Goal: Task Accomplishment & Management: Use online tool/utility

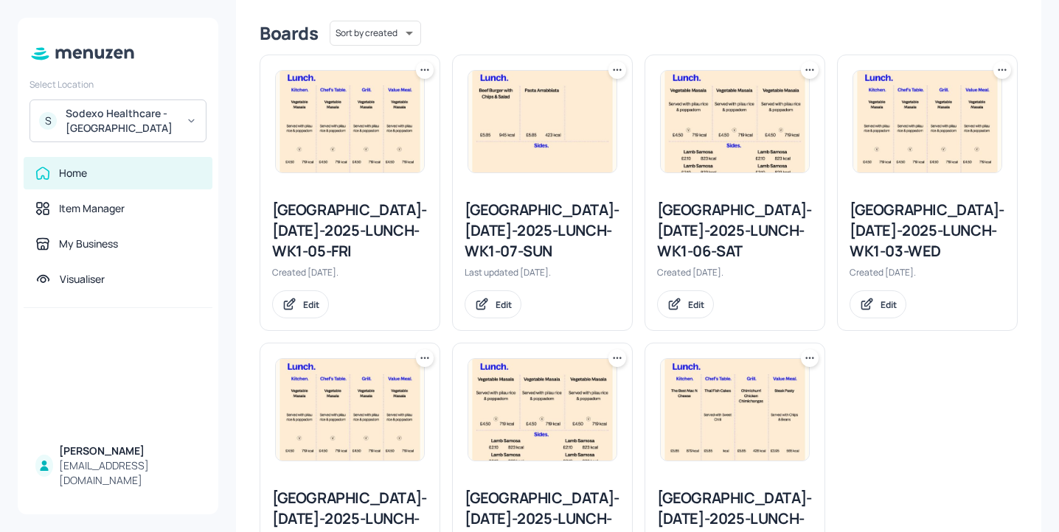
scroll to position [487, 0]
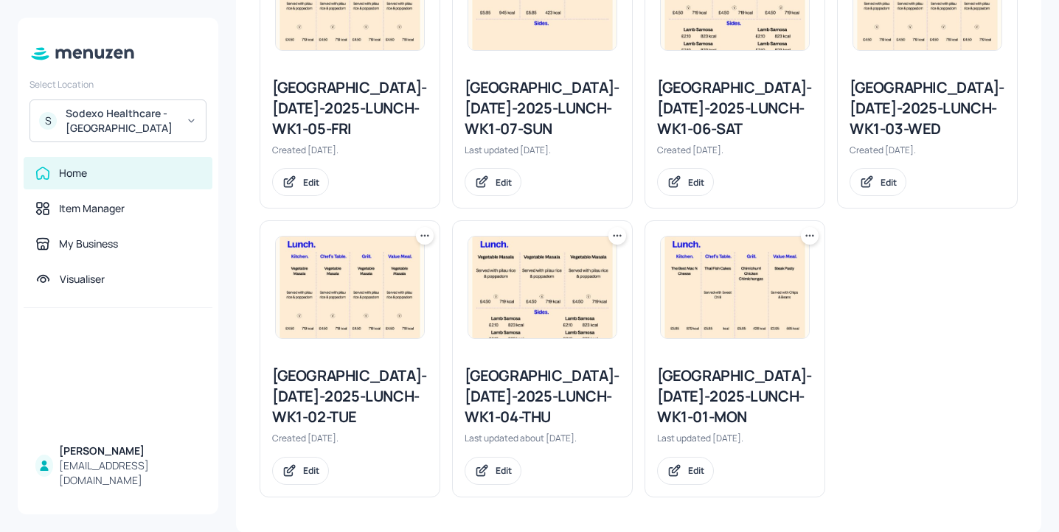
click at [714, 266] on img at bounding box center [734, 288] width 148 height 102
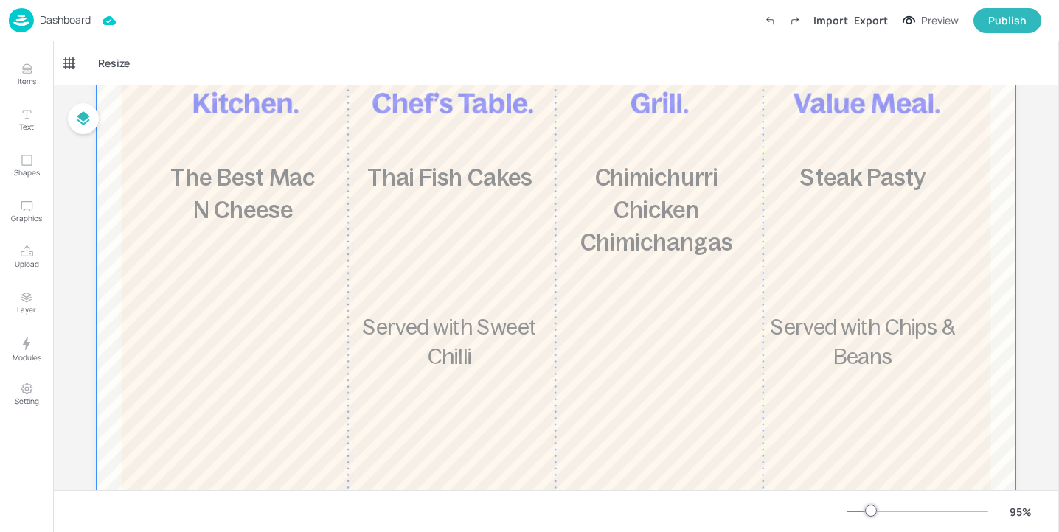
scroll to position [212, 0]
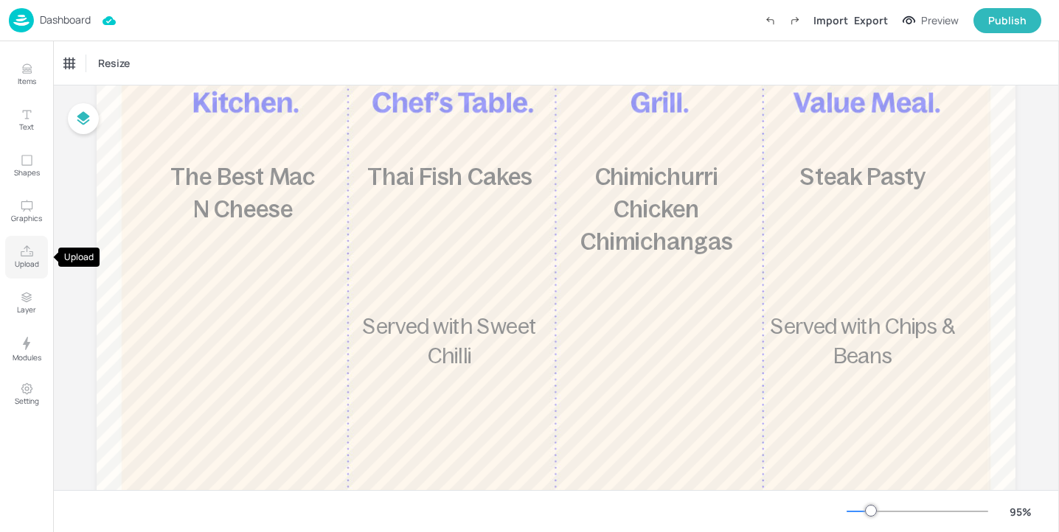
click at [24, 245] on icon "Upload" at bounding box center [27, 252] width 14 height 14
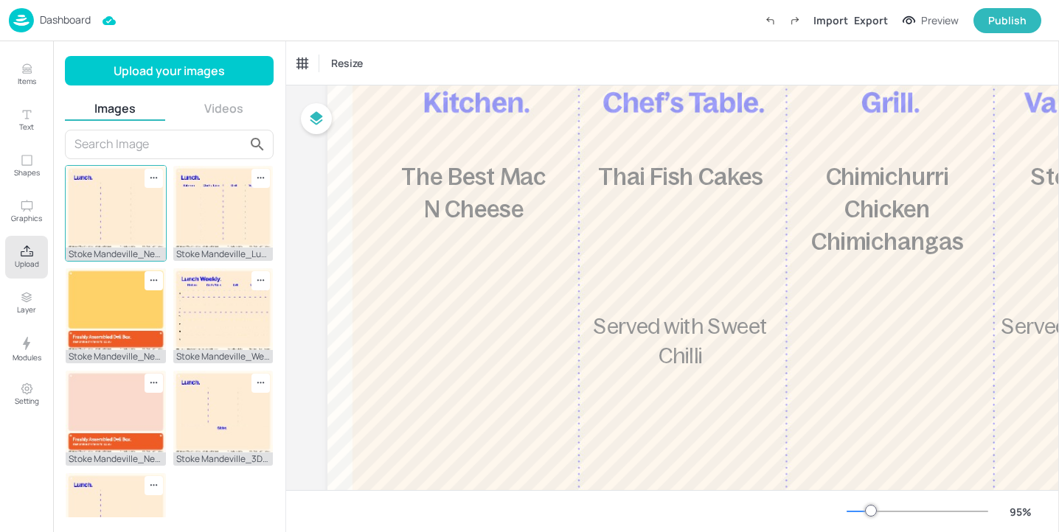
click at [73, 209] on img at bounding box center [116, 207] width 100 height 82
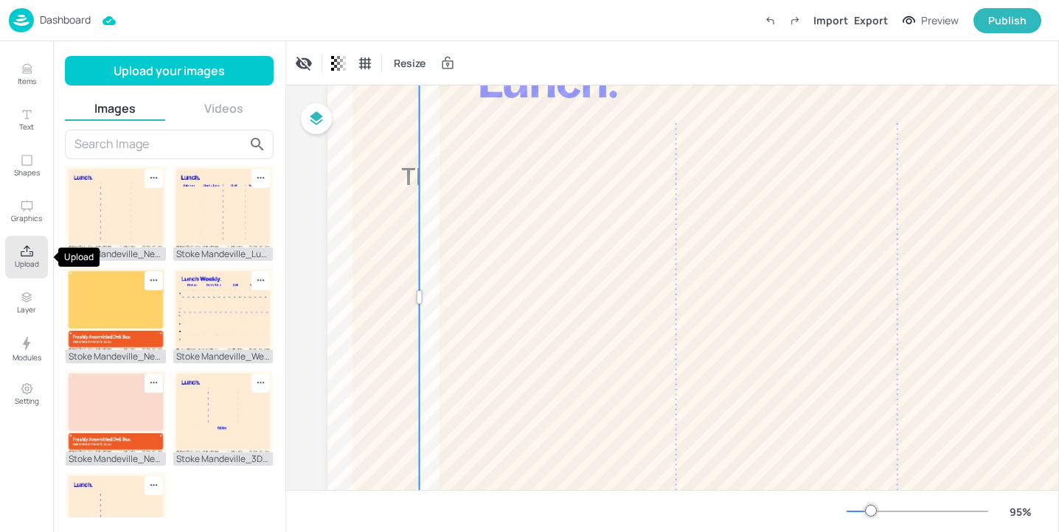
click at [36, 260] on p "Upload" at bounding box center [27, 264] width 24 height 10
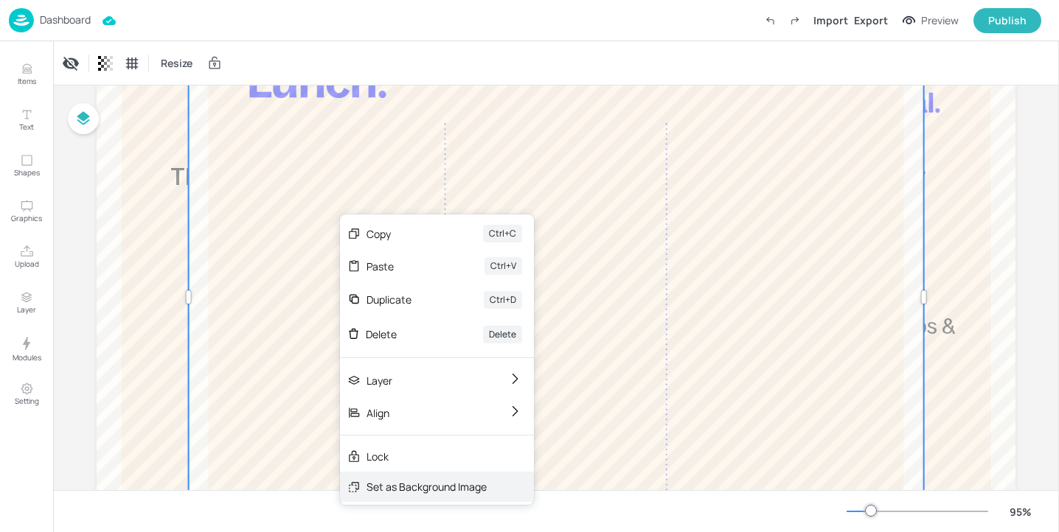
click at [428, 481] on div "Set as Background Image" at bounding box center [426, 486] width 120 height 15
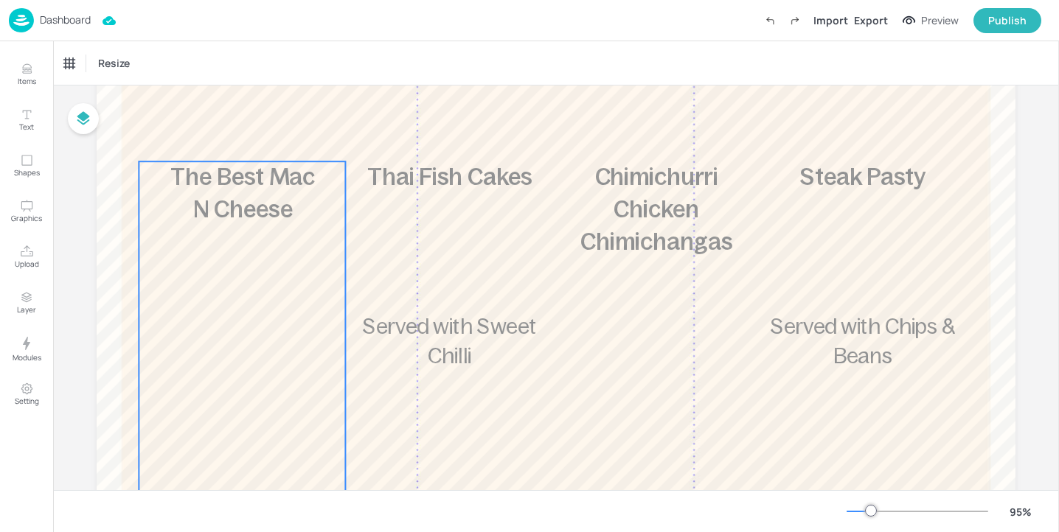
click at [292, 268] on div "£5.85 The Best Mac N Cheese 879 kcal" at bounding box center [242, 362] width 206 height 403
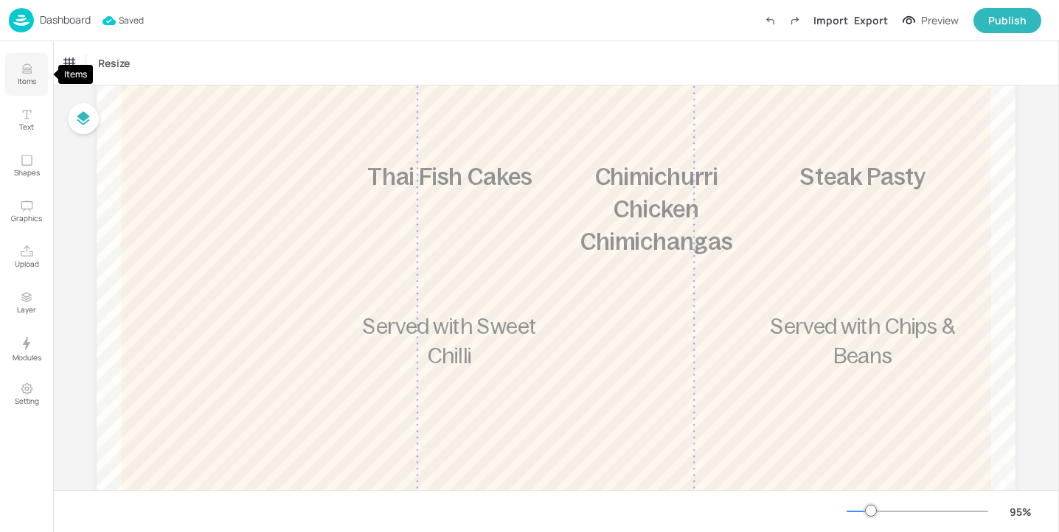
click at [41, 71] on button "Items" at bounding box center [26, 74] width 43 height 43
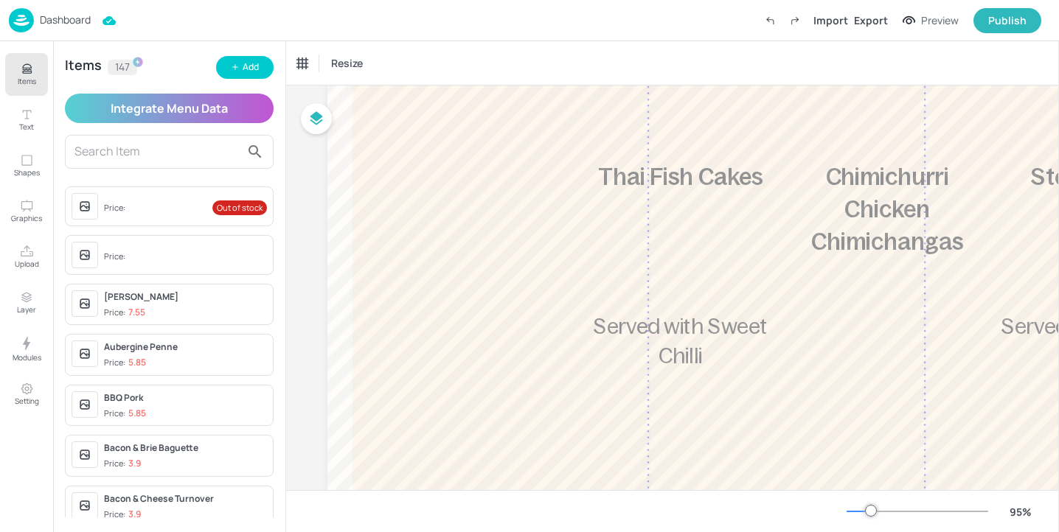
click at [141, 155] on input "text" at bounding box center [157, 152] width 166 height 24
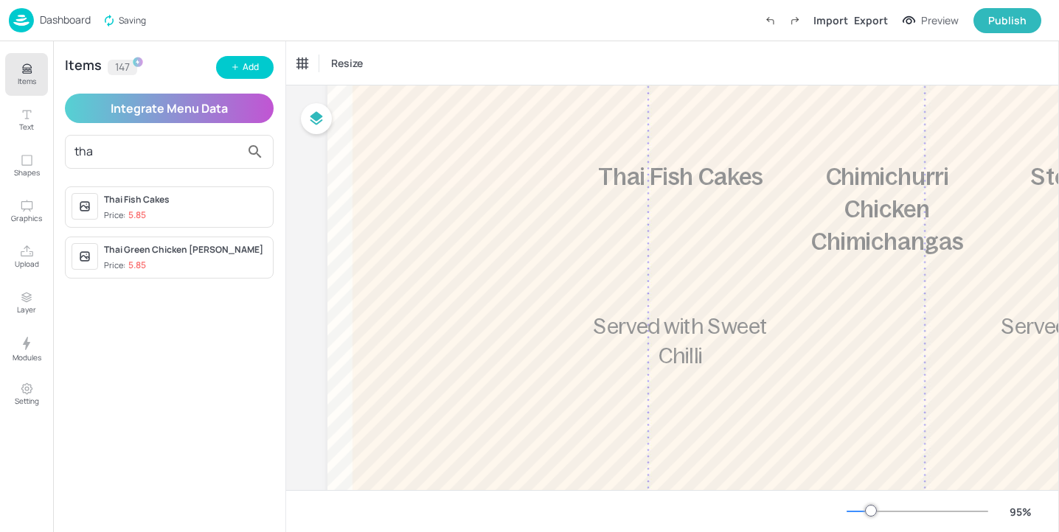
type input "tha"
click at [202, 206] on div "Thai Fish Cakes" at bounding box center [185, 199] width 163 height 13
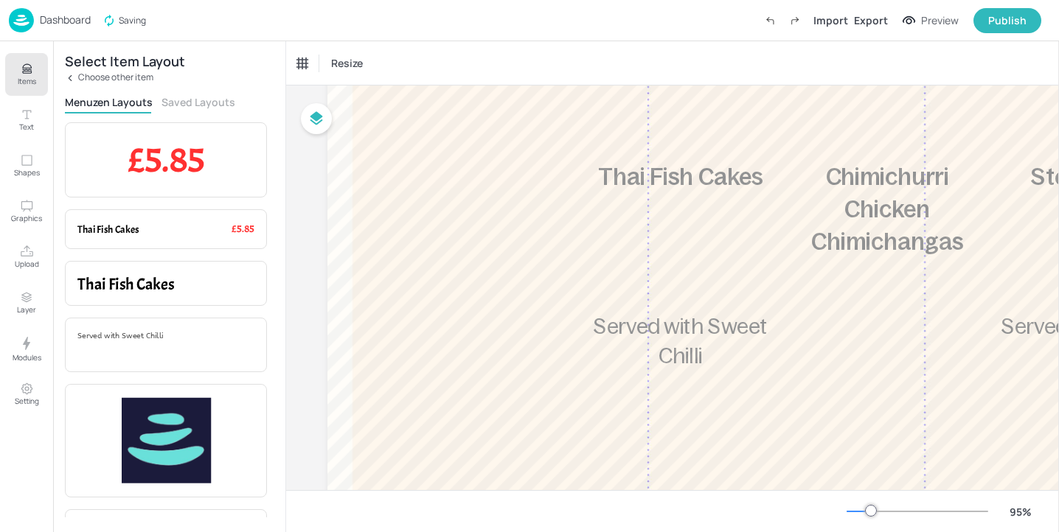
click at [195, 98] on button "Saved Layouts" at bounding box center [198, 102] width 74 height 14
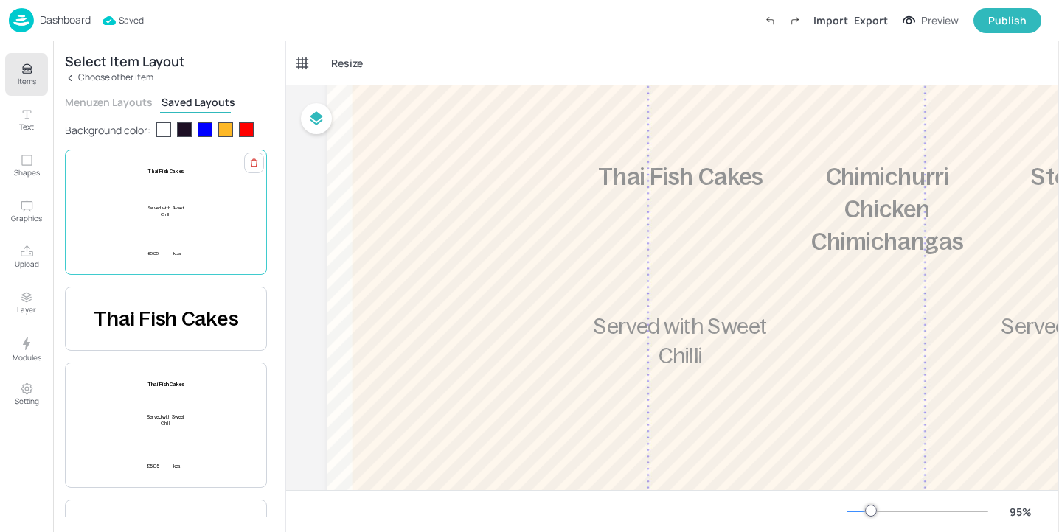
click at [190, 186] on div "£5.85 Thai Fish Cakes Served with Sweet Chilli kcal" at bounding box center [165, 212] width 177 height 88
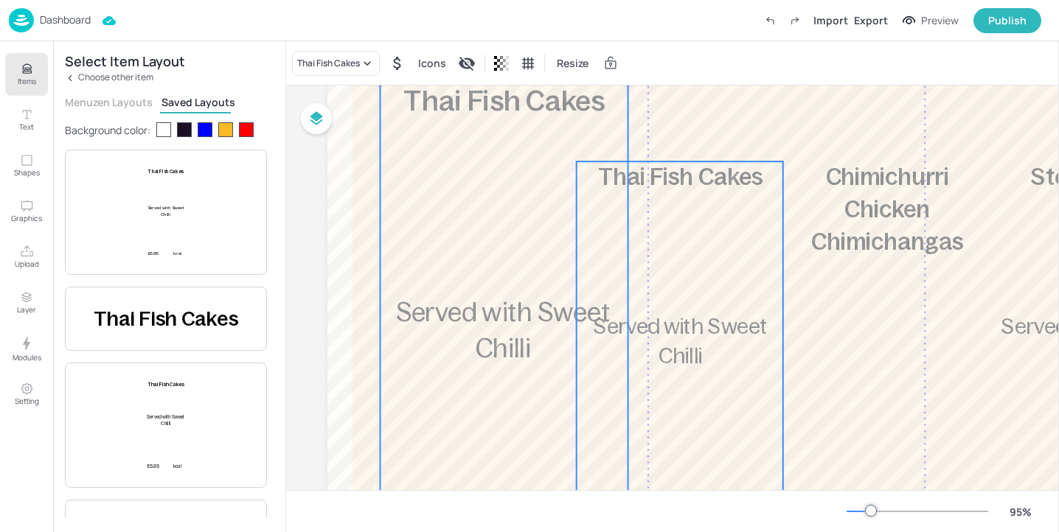
scroll to position [104, 0]
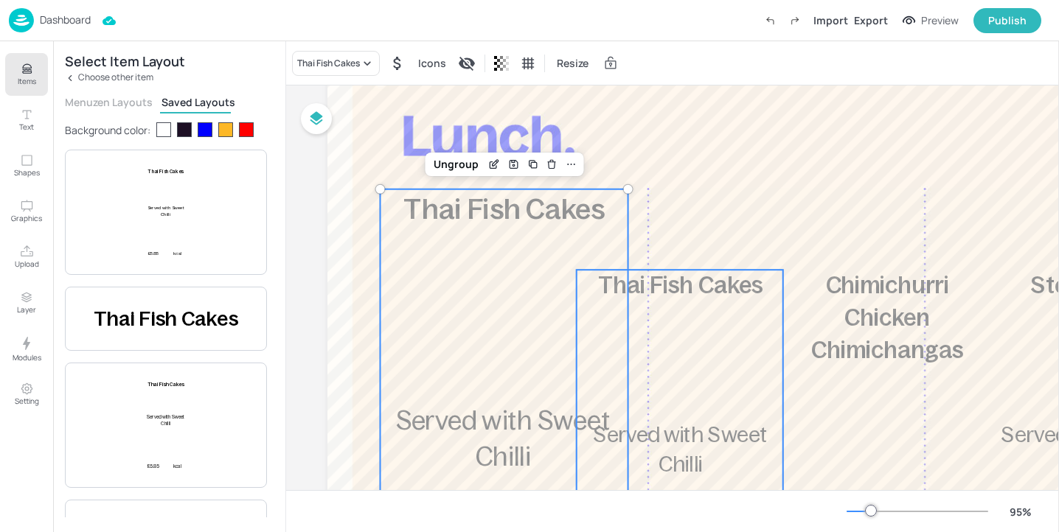
click at [699, 318] on div "£5.85 Thai Fish Cakes Served with Sweet Chilli kcal" at bounding box center [679, 471] width 206 height 403
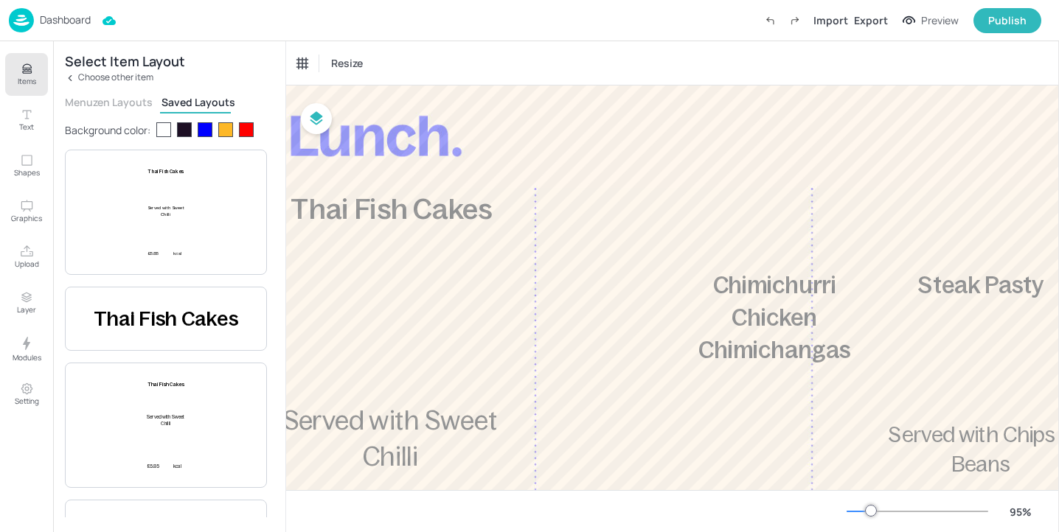
scroll to position [104, 122]
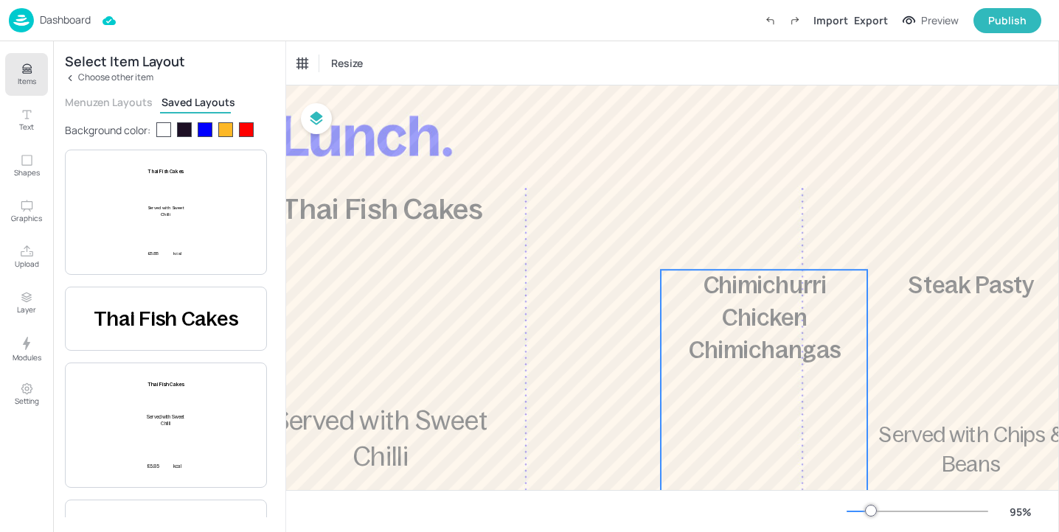
click at [728, 318] on span "Chimichurri Chicken Chimichangas" at bounding box center [764, 318] width 152 height 91
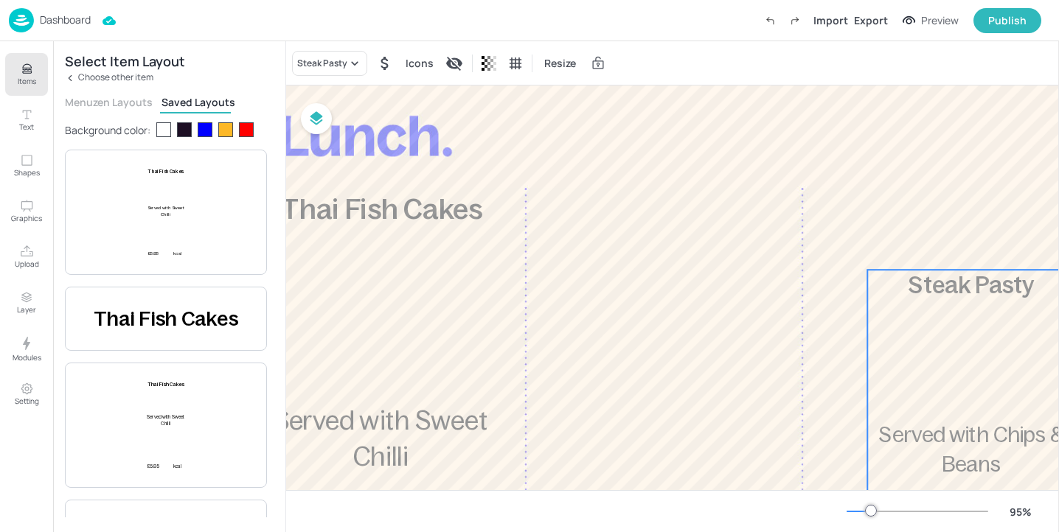
click at [922, 340] on div "£3.95 Steak Pasty Served with Chips & Beans 565 kcal" at bounding box center [970, 471] width 206 height 403
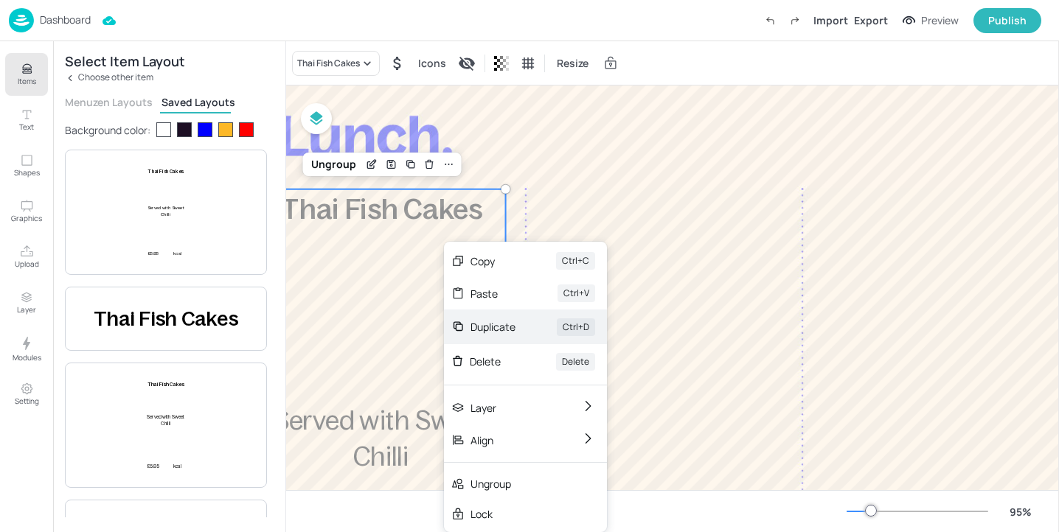
click at [492, 333] on div "Duplicate" at bounding box center [492, 326] width 45 height 15
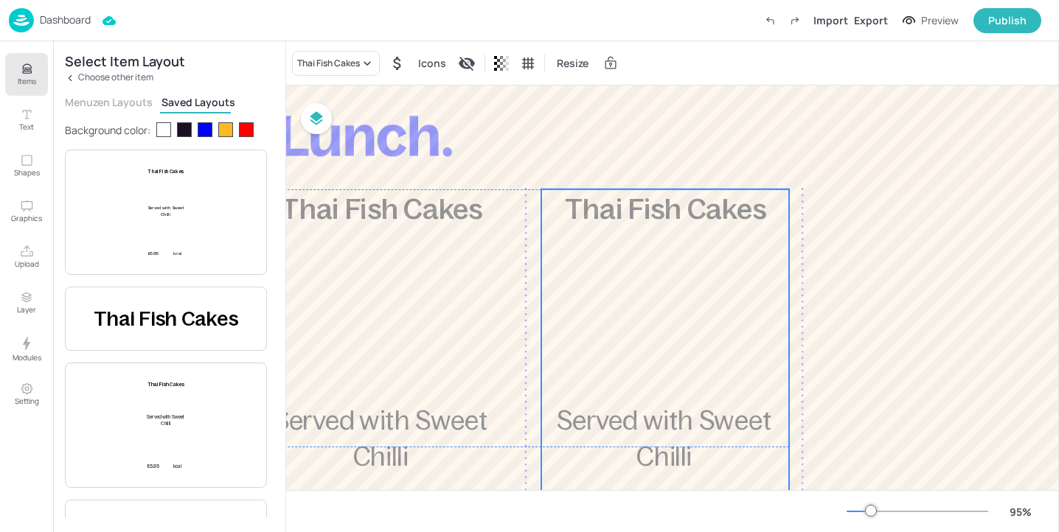
drag, startPoint x: 400, startPoint y: 318, endPoint x: 676, endPoint y: 310, distance: 276.5
click at [676, 310] on div "£5.85 Thai Fish Cakes Served with Sweet Chilli kcal" at bounding box center [665, 446] width 248 height 515
click at [613, 265] on div "£5.85 Thai Fish Cakes Served with Sweet Chilli kcal" at bounding box center [664, 446] width 248 height 515
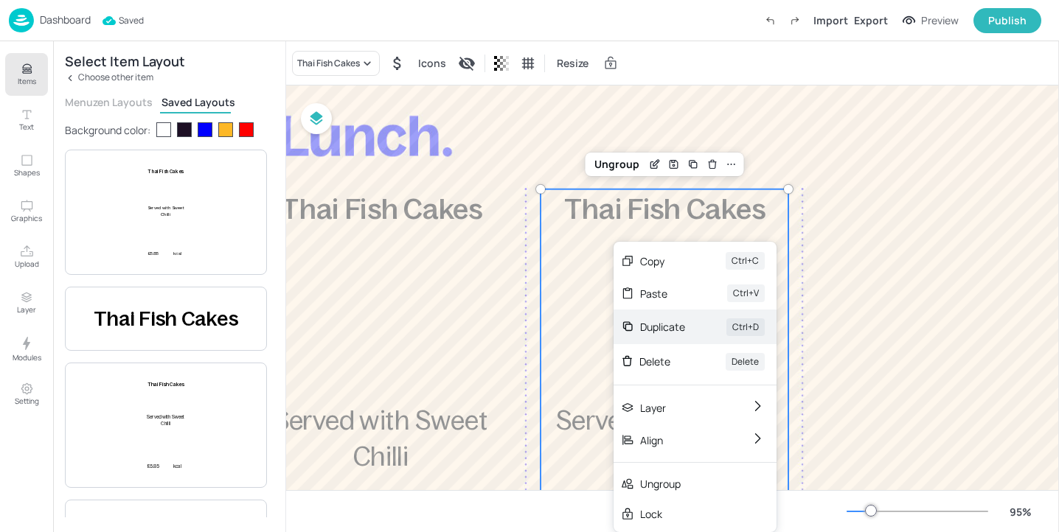
click at [652, 325] on div "Duplicate" at bounding box center [662, 326] width 45 height 15
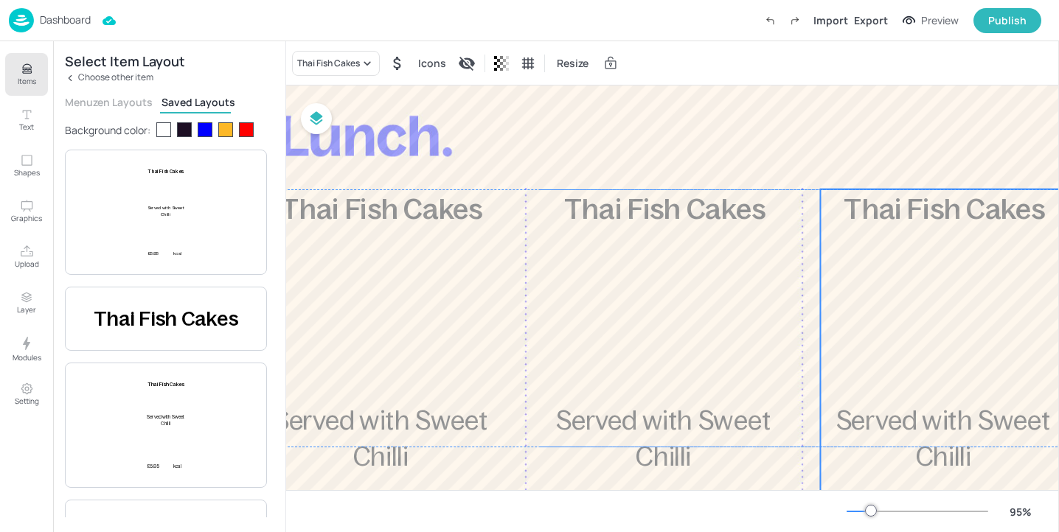
drag, startPoint x: 608, startPoint y: 265, endPoint x: 881, endPoint y: 257, distance: 272.8
click at [881, 257] on div "£5.85 Thai Fish Cakes Served with Sweet Chilli kcal" at bounding box center [944, 446] width 248 height 515
click at [890, 250] on div "£5.85 Thai Fish Cakes Served with Sweet Chilli kcal" at bounding box center [946, 446] width 248 height 515
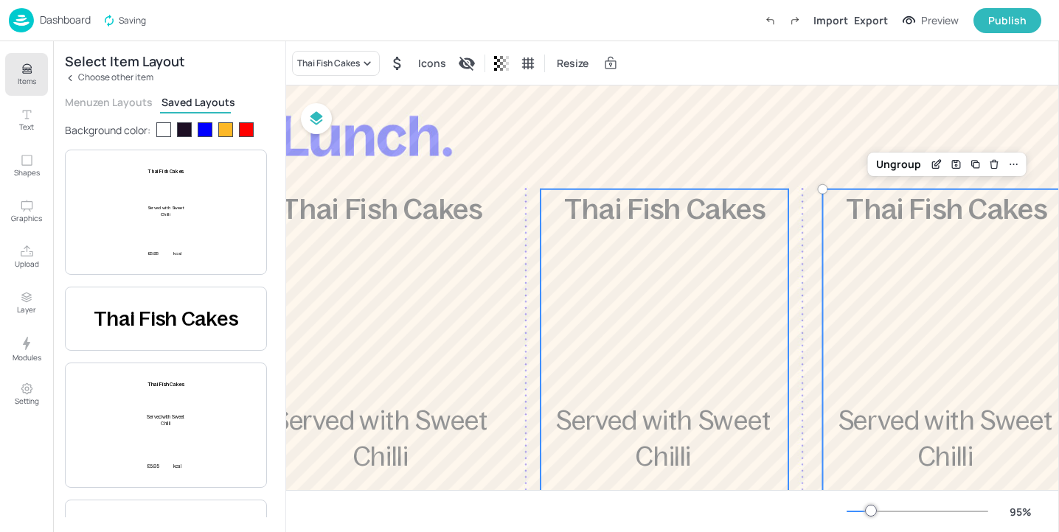
click at [688, 207] on span "Thai Fish Cakes" at bounding box center [664, 208] width 201 height 31
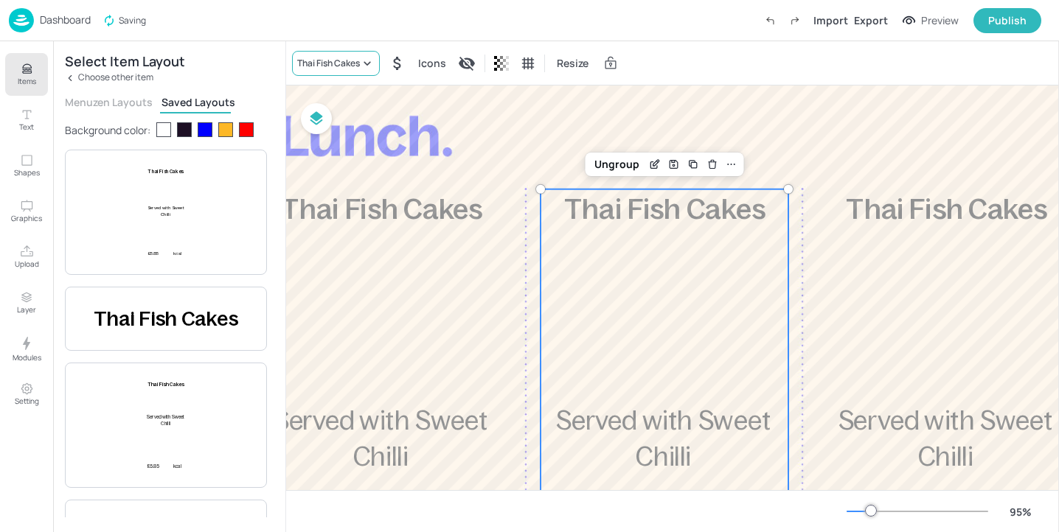
click at [349, 68] on div "Thai Fish Cakes" at bounding box center [328, 63] width 63 height 13
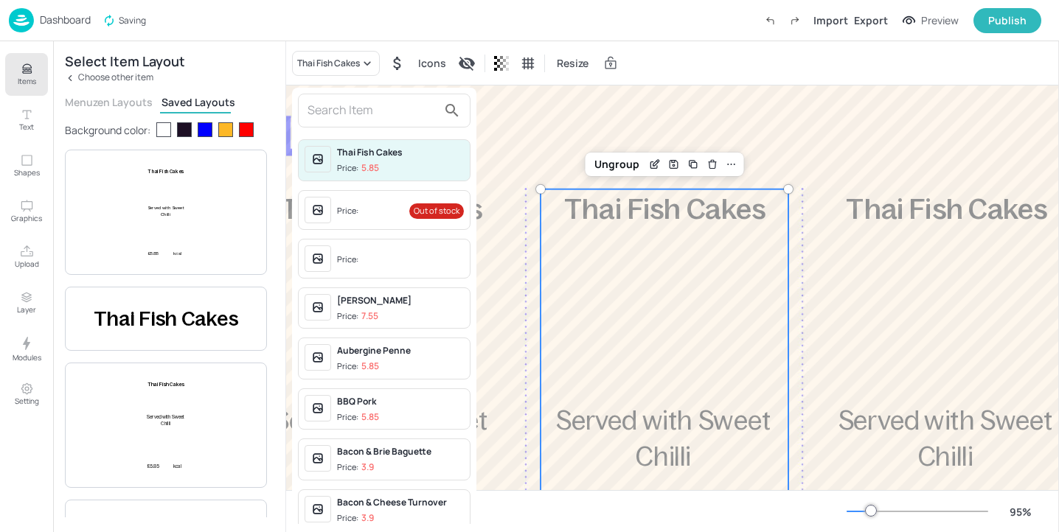
click at [367, 111] on input "text" at bounding box center [372, 111] width 130 height 24
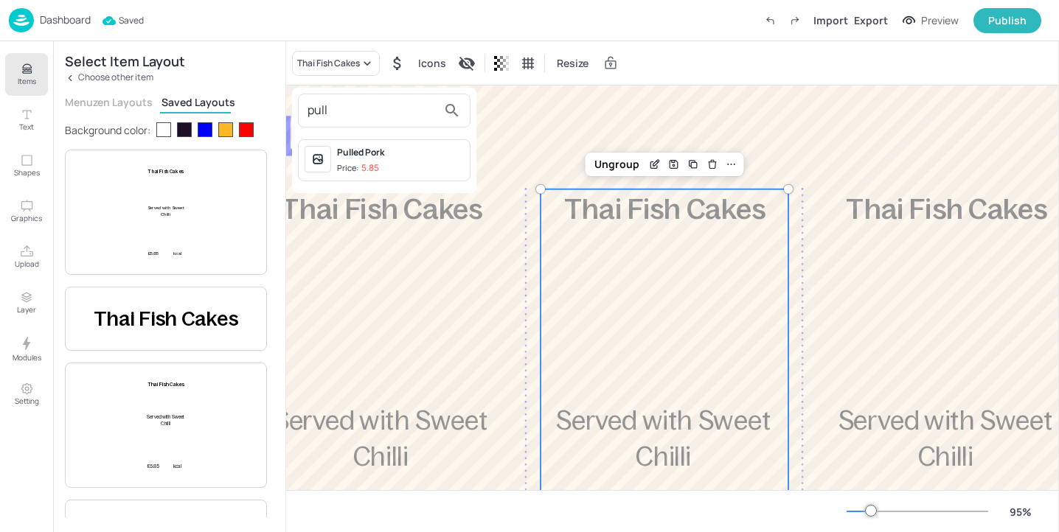
type input "pull"
click at [428, 168] on span "Price: 5.85" at bounding box center [400, 168] width 127 height 13
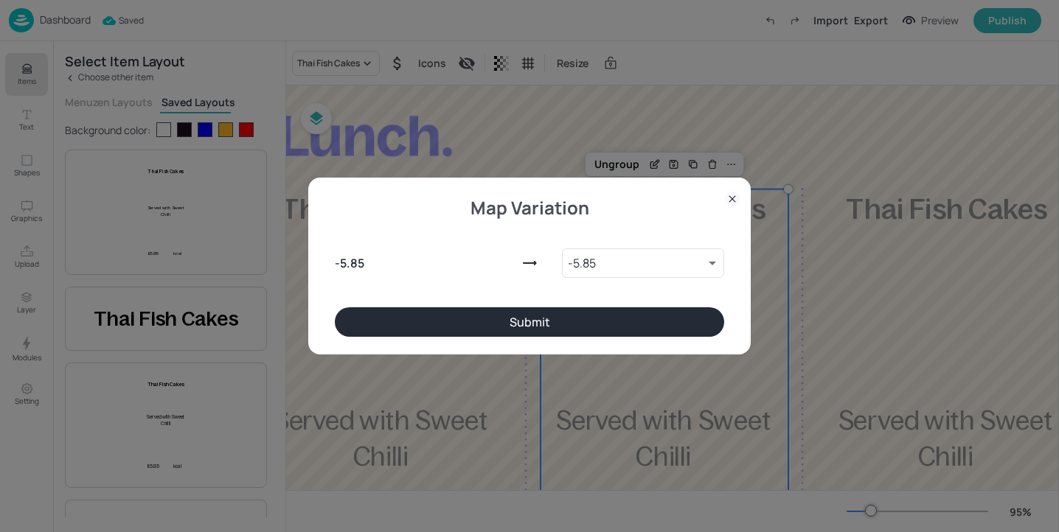
click at [486, 314] on button "Submit" at bounding box center [529, 321] width 389 height 29
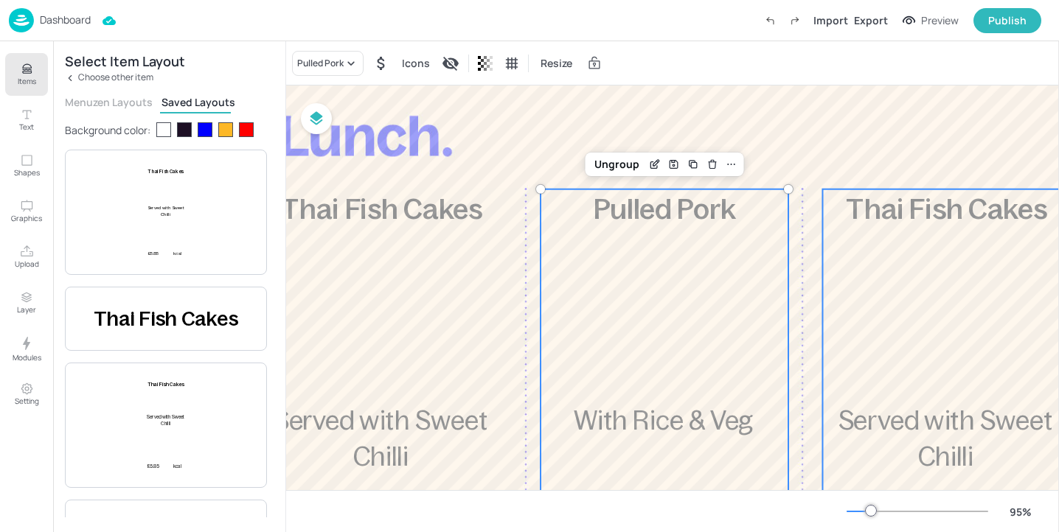
click at [919, 230] on div "£5.85 Thai Fish Cakes Served with Sweet Chilli kcal" at bounding box center [946, 446] width 248 height 515
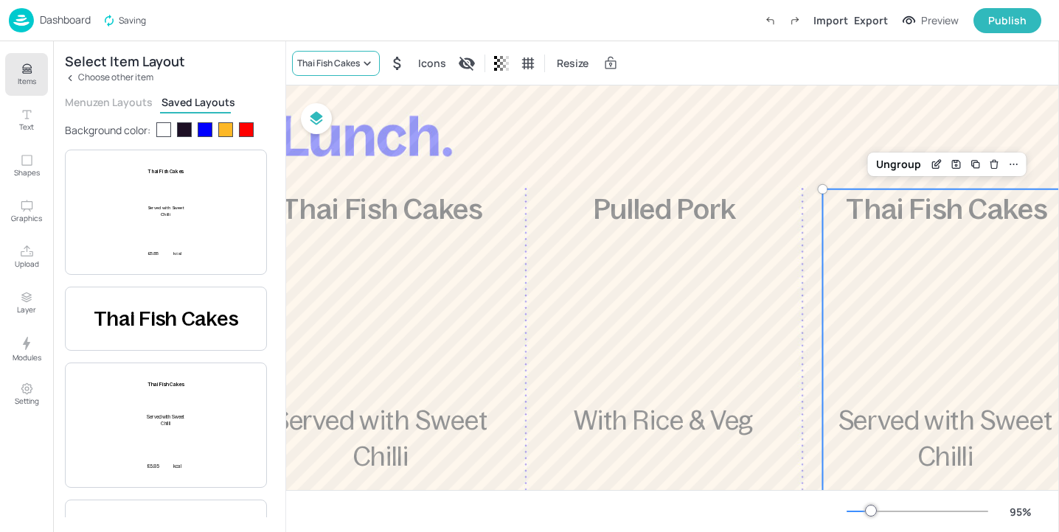
click at [351, 71] on div "Thai Fish Cakes" at bounding box center [336, 63] width 88 height 25
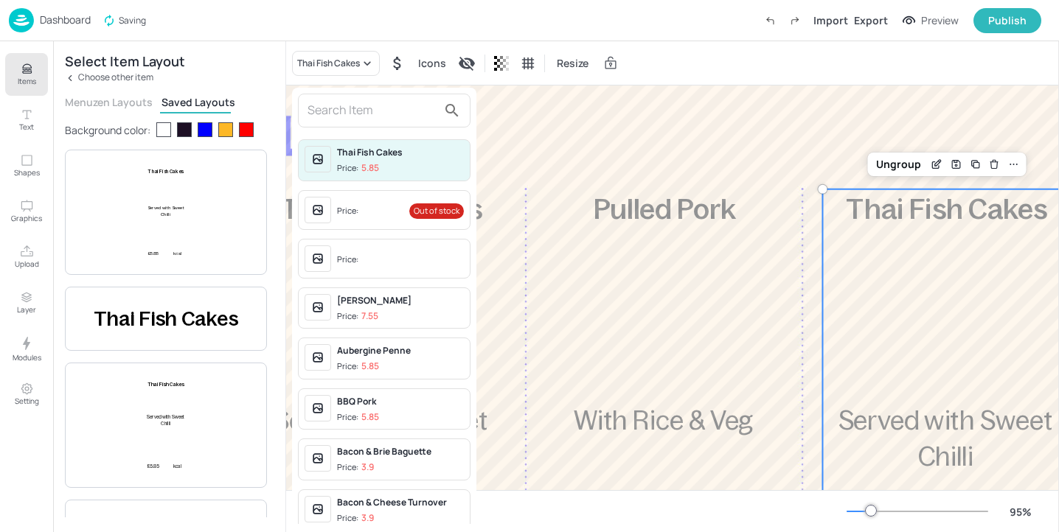
click at [343, 108] on input "text" at bounding box center [372, 111] width 130 height 24
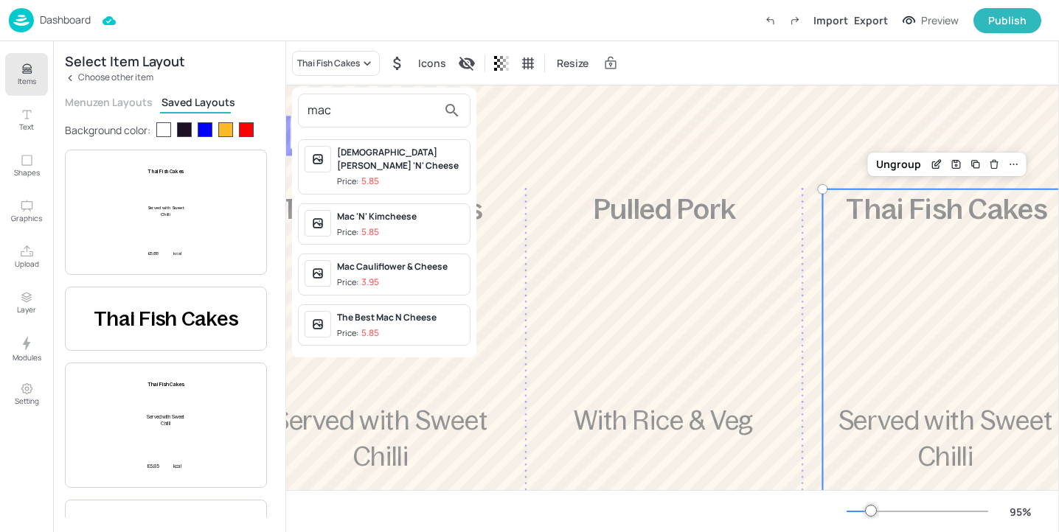
type input "mac"
click at [415, 332] on span "Price: 5.85" at bounding box center [400, 333] width 127 height 13
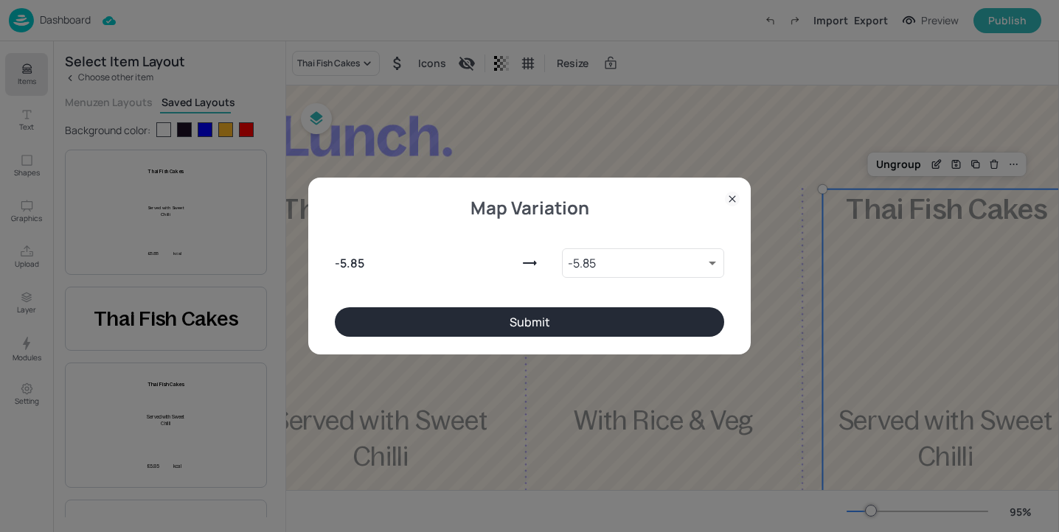
click at [531, 311] on button "Submit" at bounding box center [529, 321] width 389 height 29
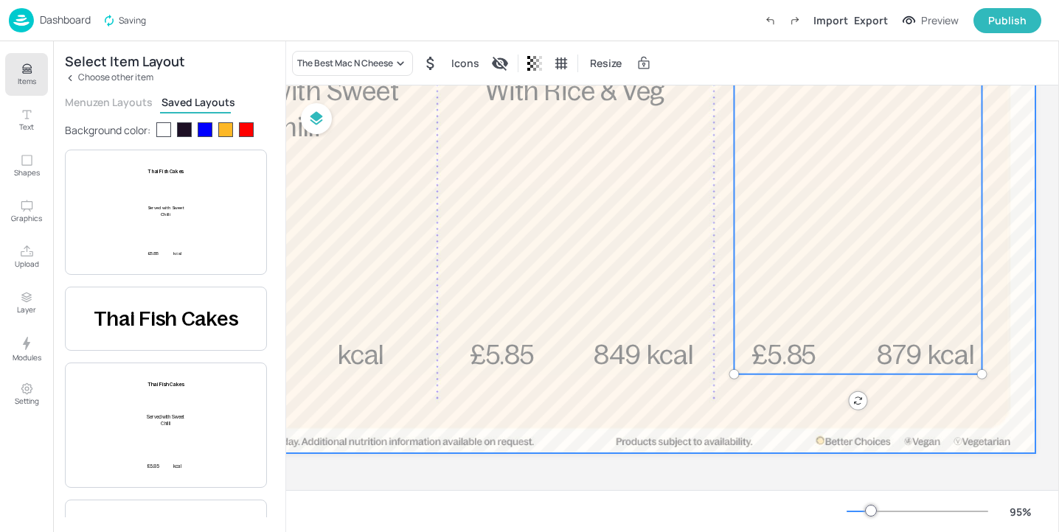
scroll to position [438, 233]
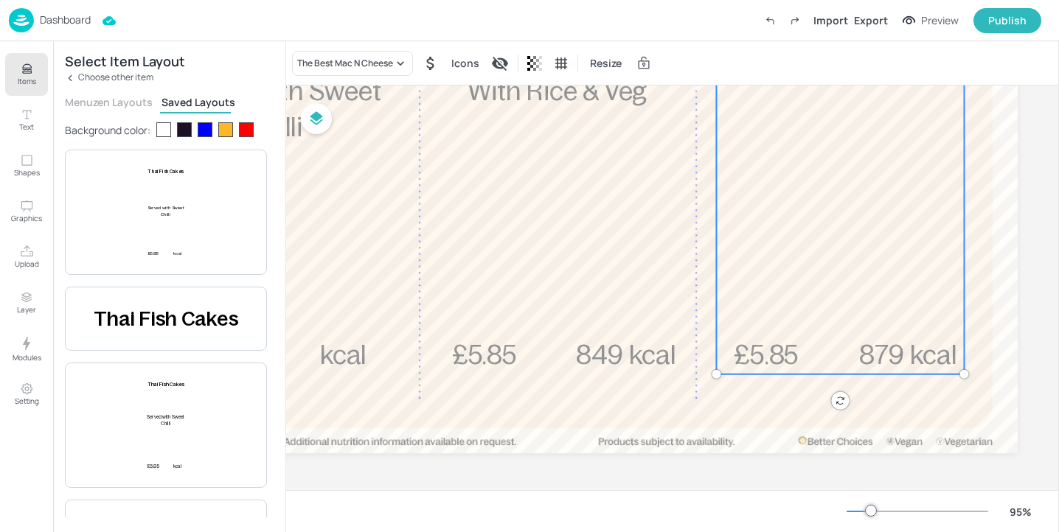
click at [37, 89] on button "Items" at bounding box center [26, 74] width 43 height 43
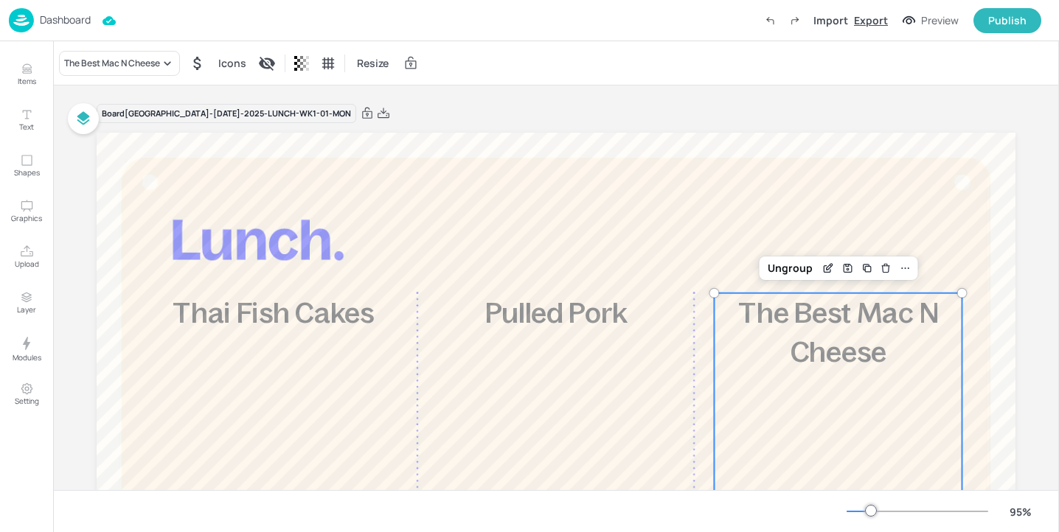
click at [877, 18] on div "Export" at bounding box center [871, 20] width 34 height 15
